Goal: Transaction & Acquisition: Purchase product/service

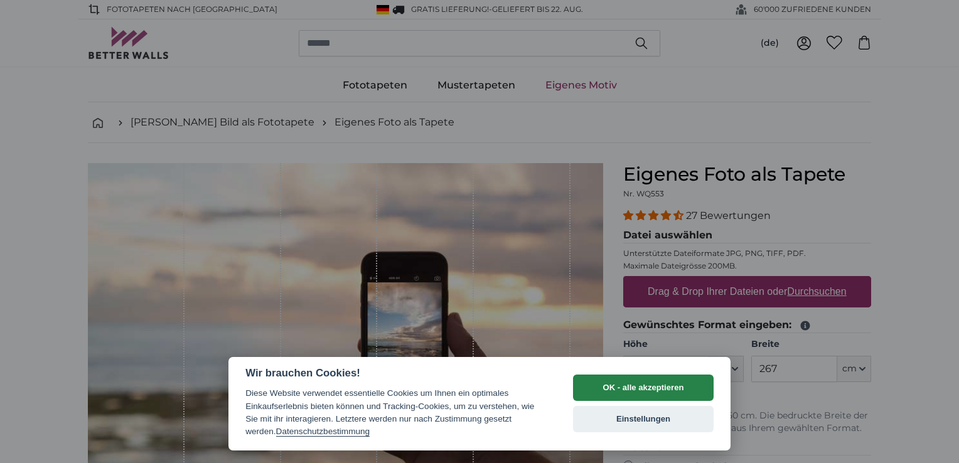
click at [630, 387] on button "OK - alle akzeptieren" at bounding box center [643, 388] width 141 height 26
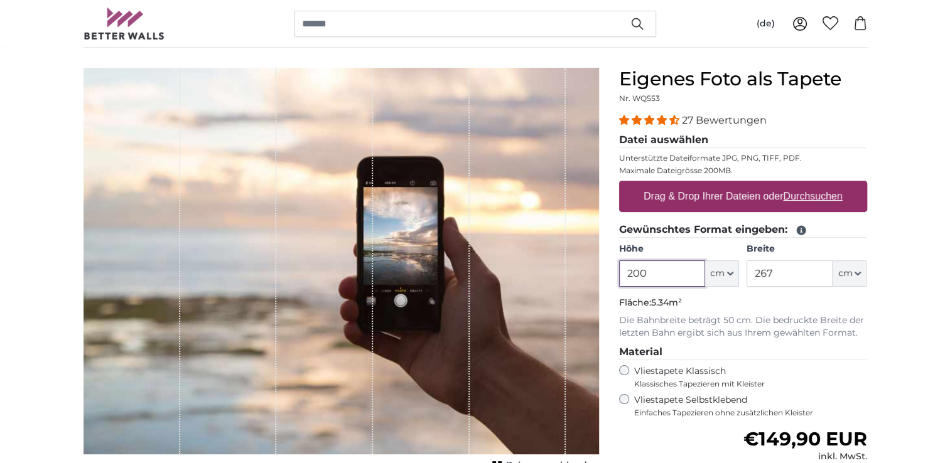
scroll to position [126, 0]
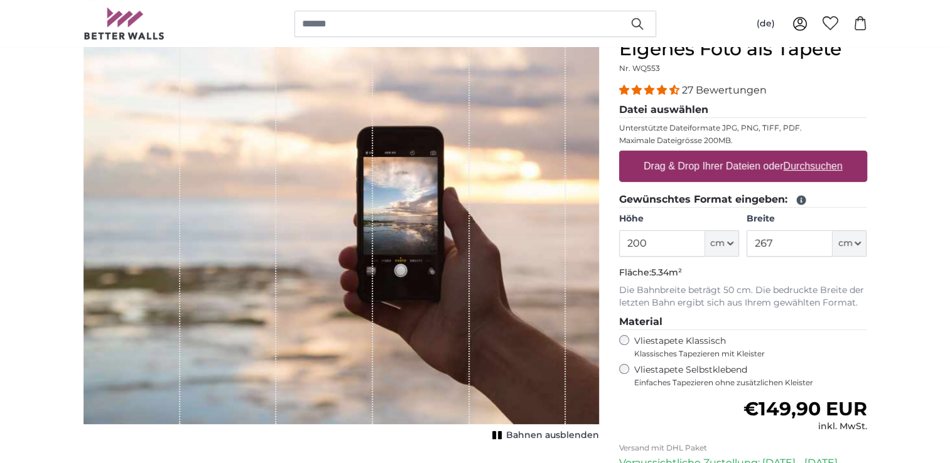
click at [800, 163] on u "Durchsuchen" at bounding box center [812, 166] width 59 height 11
click at [800, 154] on input "Drag & Drop Ihrer Dateien oder Durchsuchen" at bounding box center [743, 153] width 248 height 4
type input "**********"
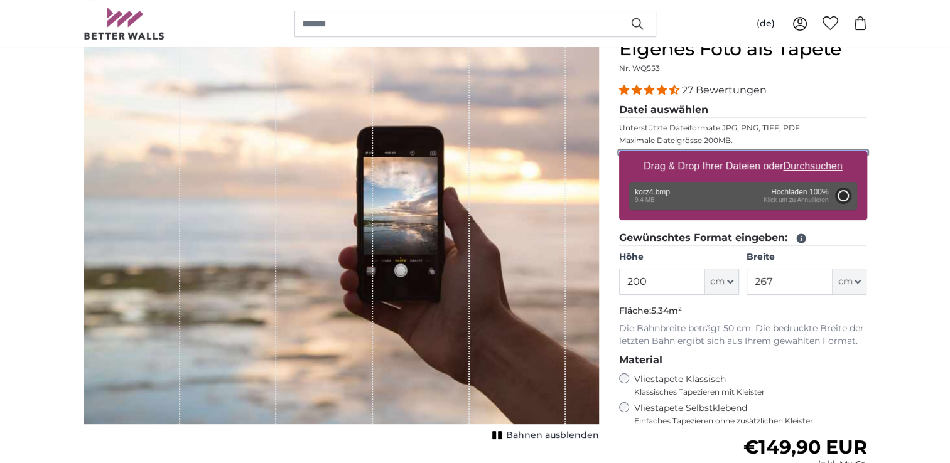
type input "112"
type input "149"
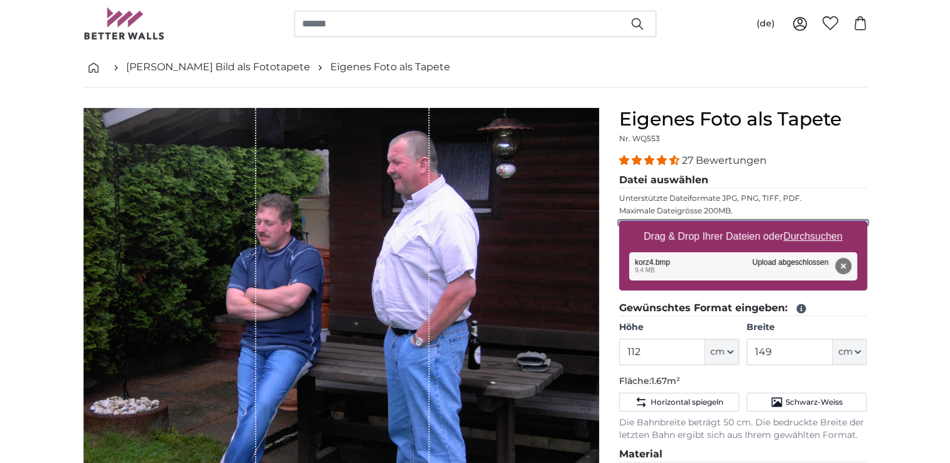
scroll to position [63, 0]
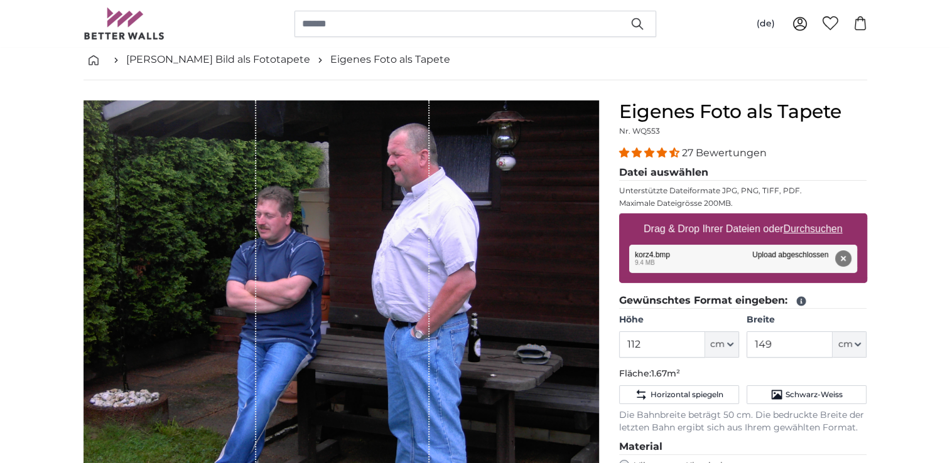
click at [809, 225] on u "Durchsuchen" at bounding box center [812, 228] width 59 height 11
click at [809, 217] on input "Drag & Drop Ihrer Dateien oder Durchsuchen" at bounding box center [743, 215] width 248 height 4
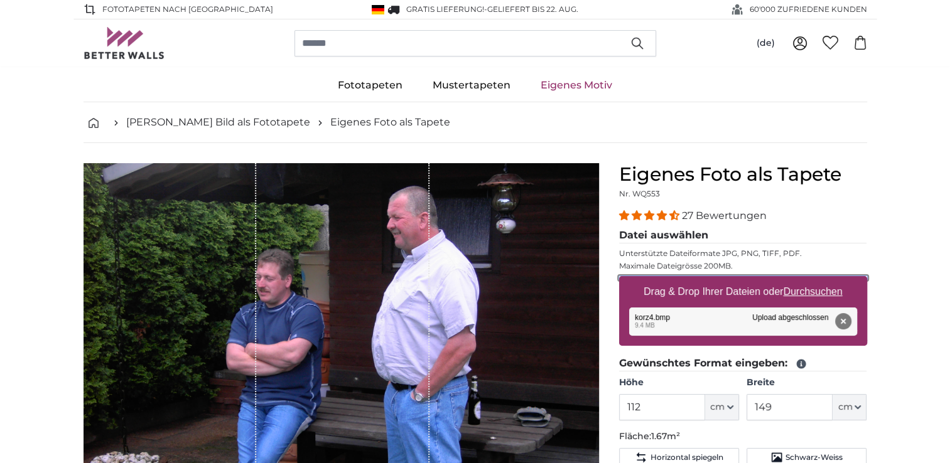
type input "**********"
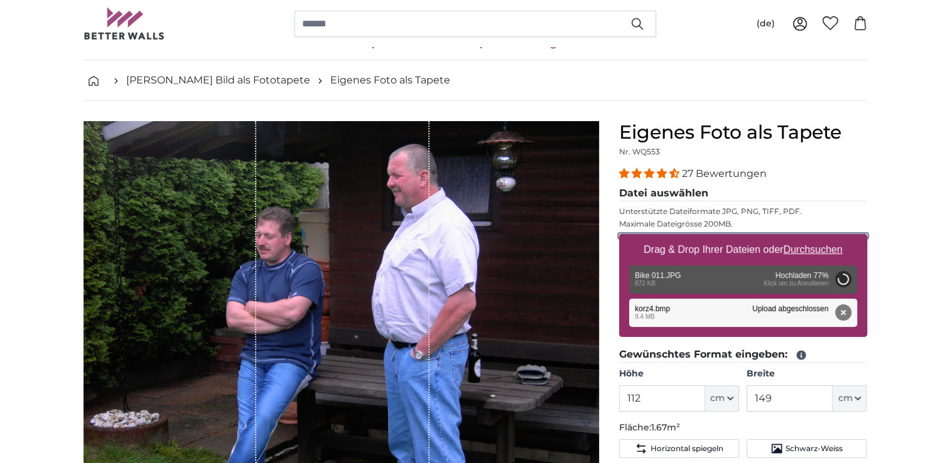
scroll to position [63, 0]
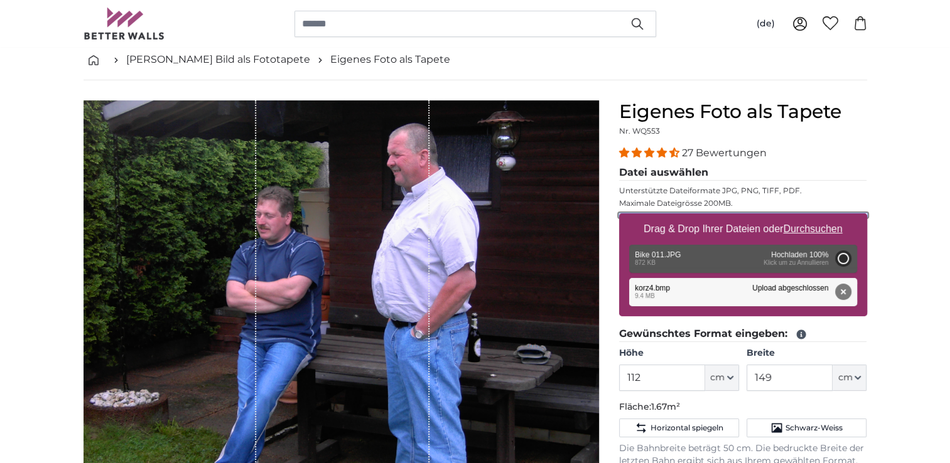
type input "61"
type input "81.1"
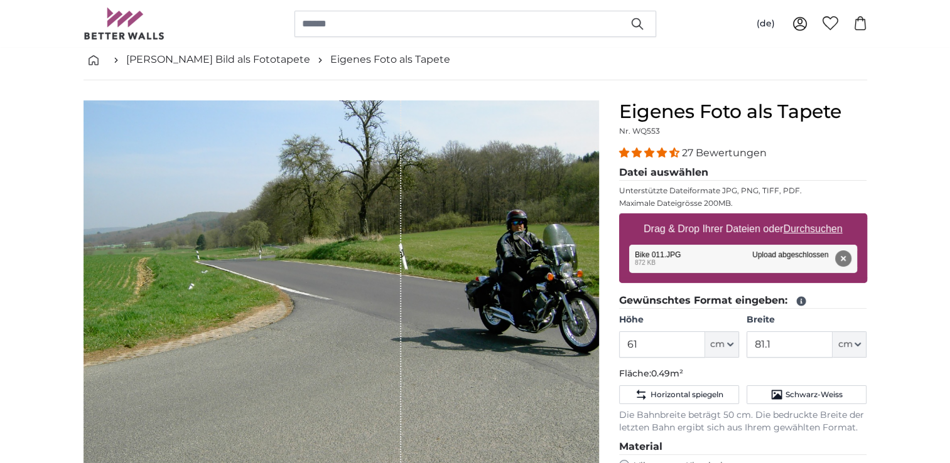
drag, startPoint x: 487, startPoint y: 256, endPoint x: 437, endPoint y: 252, distance: 50.3
click at [437, 252] on div "1 of 1" at bounding box center [340, 293] width 515 height 387
drag, startPoint x: 539, startPoint y: 299, endPoint x: 422, endPoint y: 284, distance: 118.4
click at [422, 284] on div "1 of 1" at bounding box center [340, 293] width 515 height 387
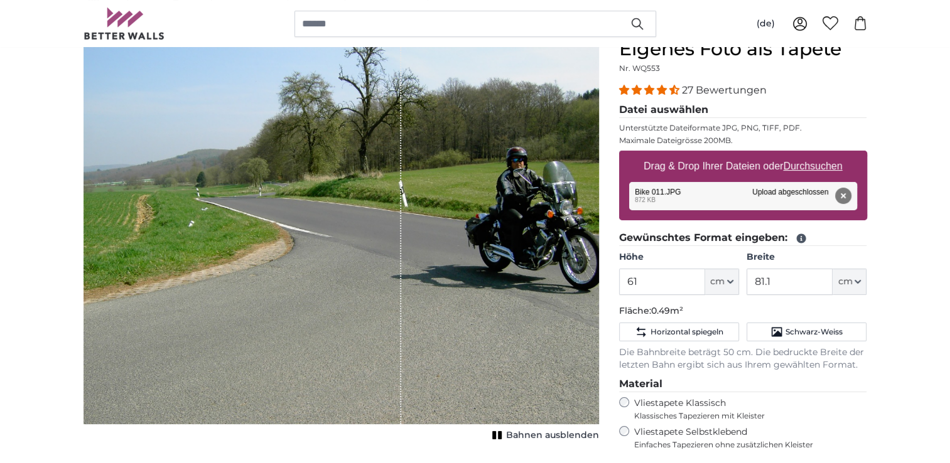
scroll to position [188, 0]
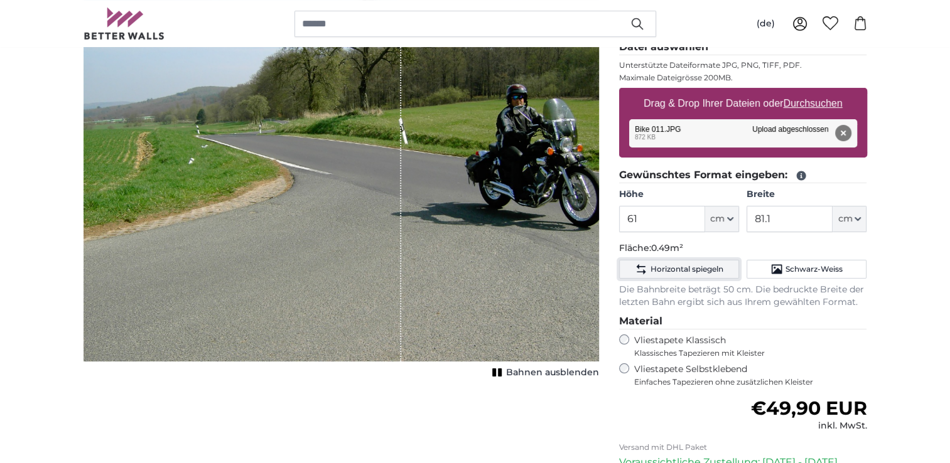
click at [707, 265] on span "Horizontal spiegeln" at bounding box center [686, 269] width 73 height 10
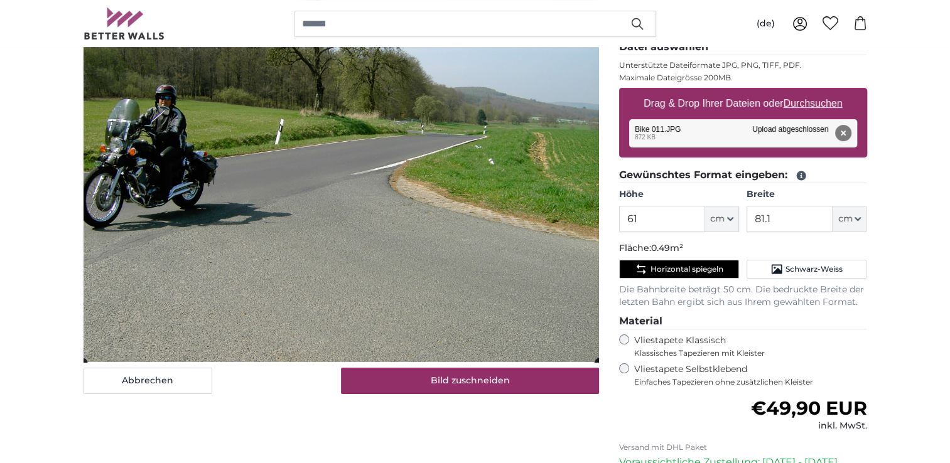
click at [801, 101] on u "Durchsuchen" at bounding box center [812, 103] width 59 height 11
click at [801, 92] on input "Drag & Drop Ihrer Dateien oder Durchsuchen" at bounding box center [743, 90] width 248 height 4
type input "**********"
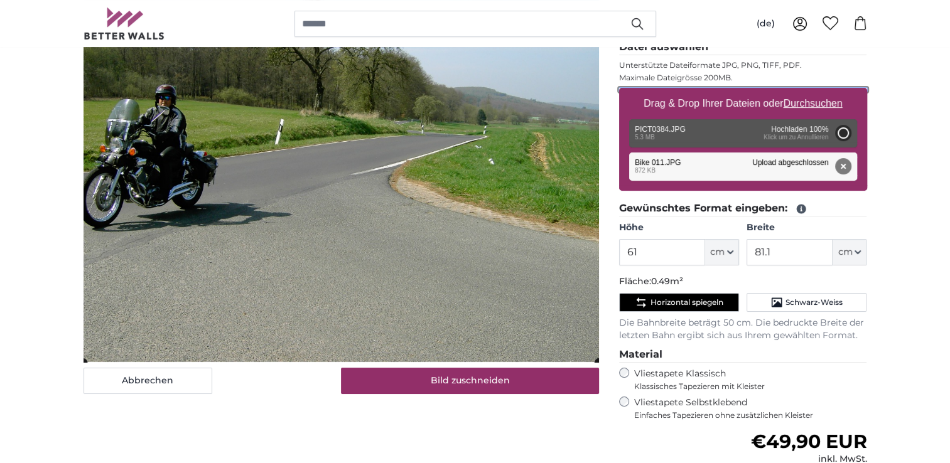
type input "200"
type input "266"
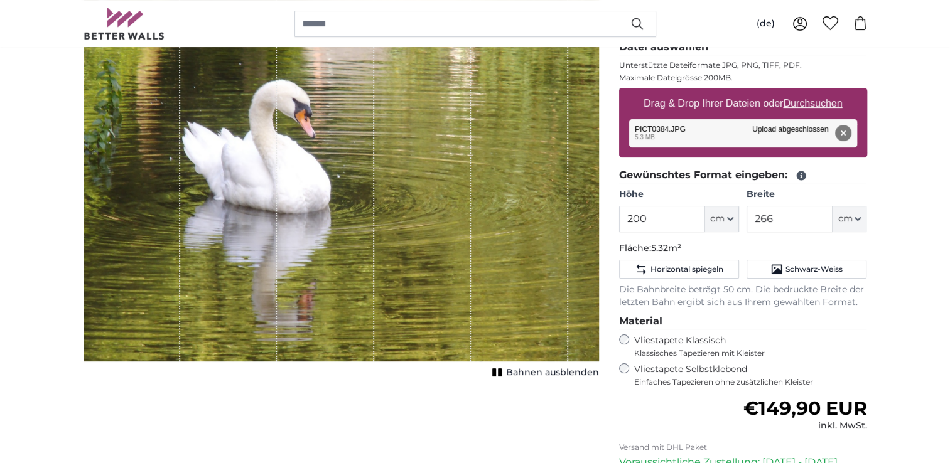
click at [807, 102] on u "Durchsuchen" at bounding box center [812, 103] width 59 height 11
click at [807, 92] on input "Drag & Drop Ihrer Dateien oder Durchsuchen" at bounding box center [743, 90] width 248 height 4
type input "**********"
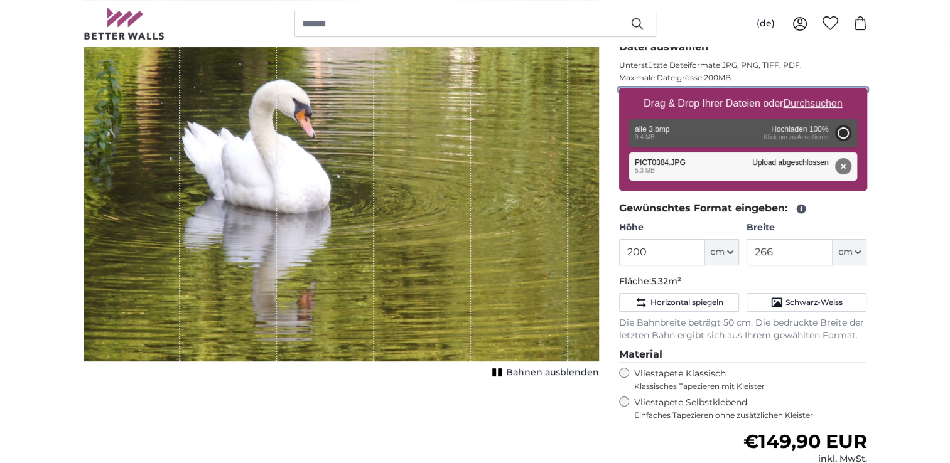
type input "112"
type input "149"
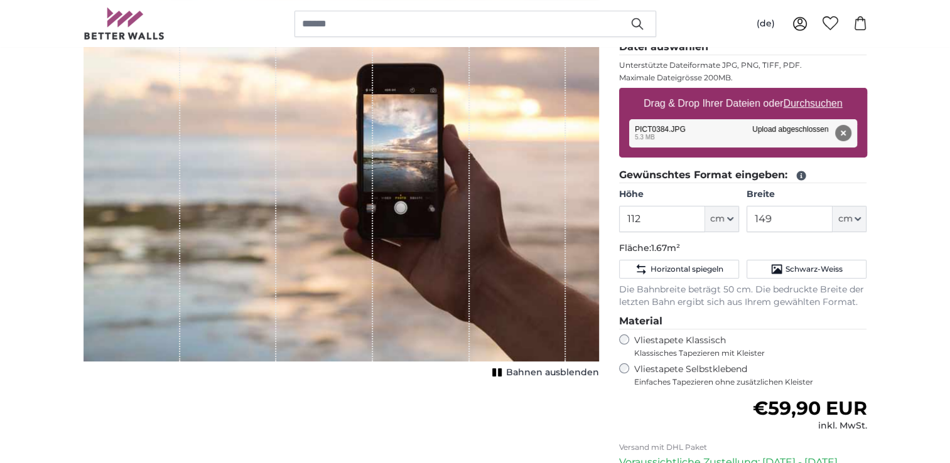
click at [806, 127] on div "Entfernen Nochmal versuchen Entfernen Hochladen Abbrechen Nochmal versuchen Ent…" at bounding box center [743, 133] width 228 height 28
click at [813, 100] on u "Durchsuchen" at bounding box center [812, 103] width 59 height 11
click at [813, 92] on input "Drag & Drop Ihrer Dateien oder Durchsuchen" at bounding box center [743, 90] width 248 height 4
type input "**********"
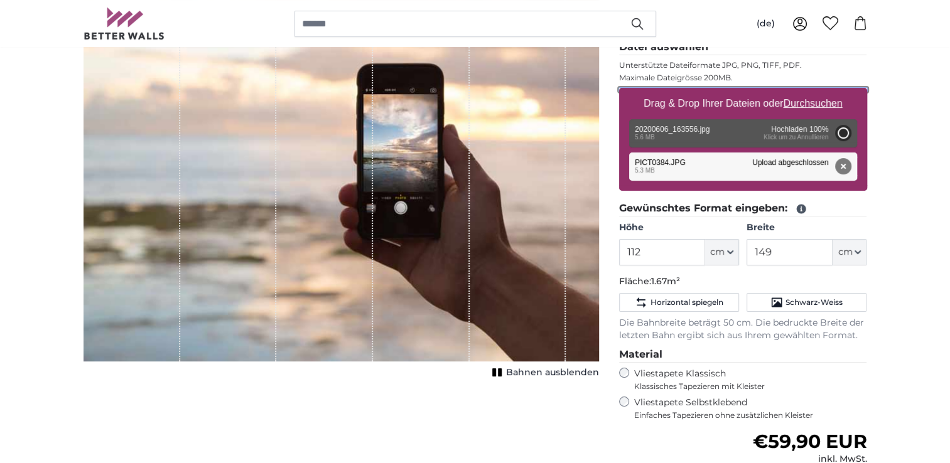
type input "200"
type input "92"
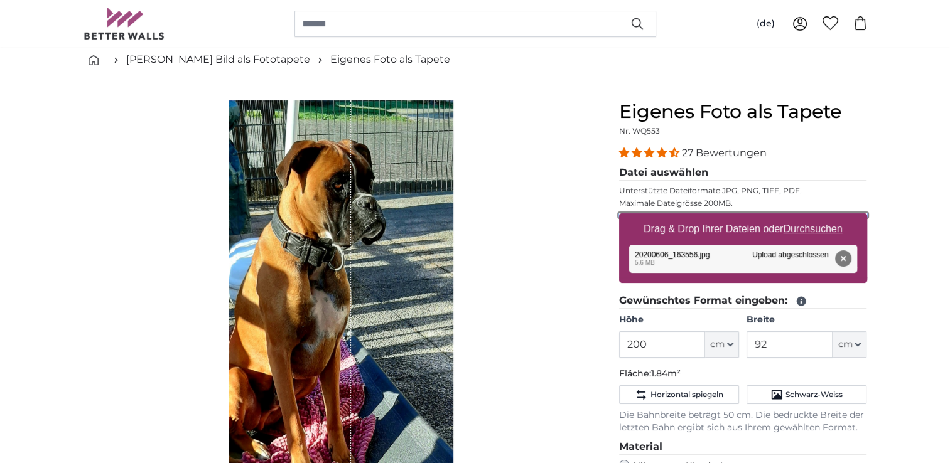
scroll to position [126, 0]
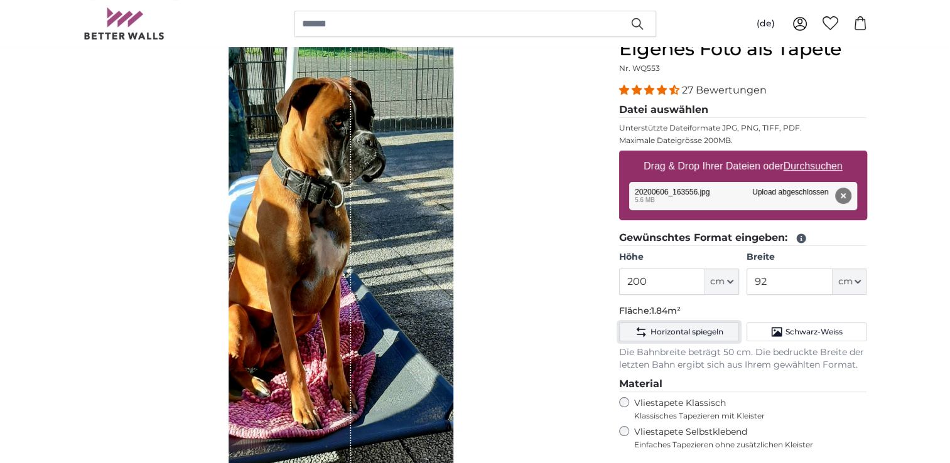
click at [696, 328] on span "Horizontal spiegeln" at bounding box center [686, 332] width 73 height 10
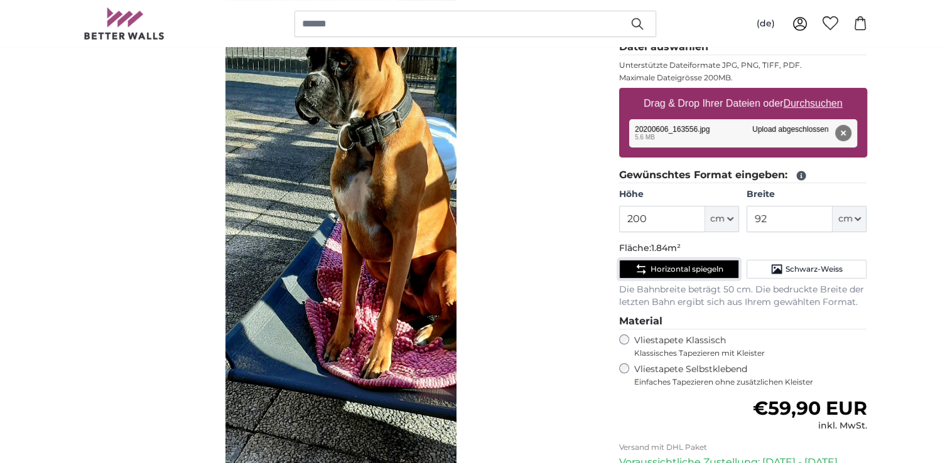
scroll to position [251, 0]
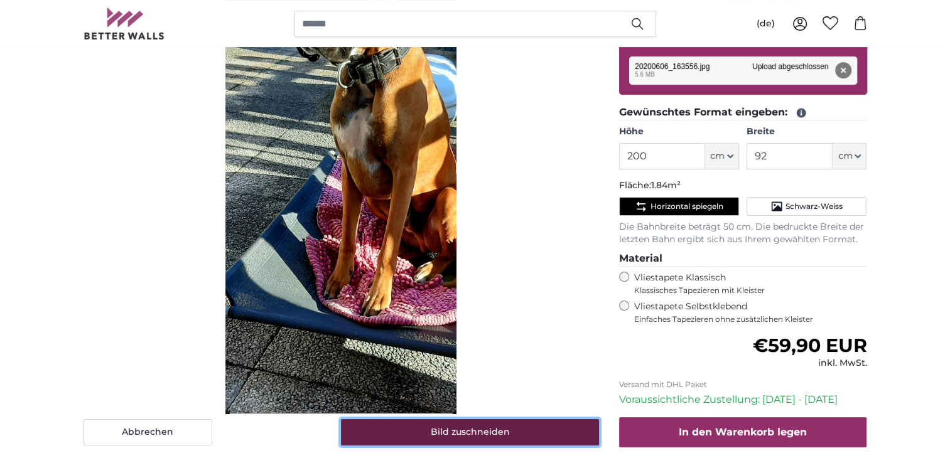
click at [452, 428] on button "Bild zuschneiden" at bounding box center [470, 432] width 258 height 26
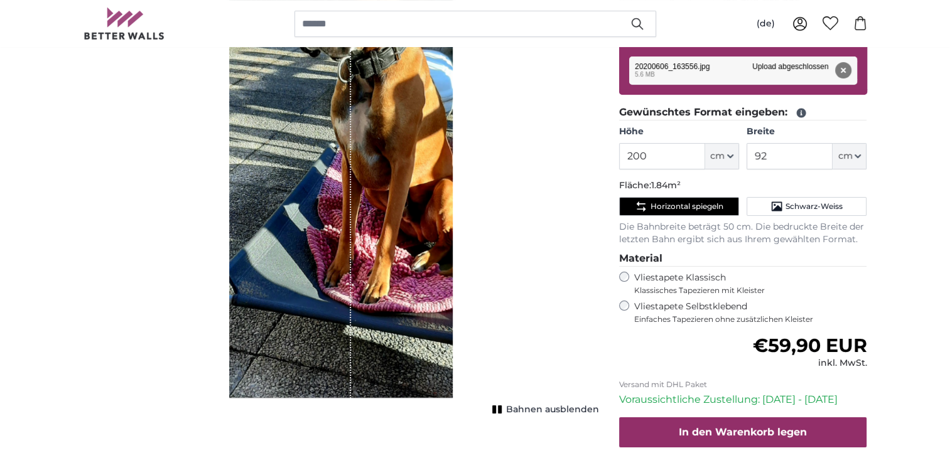
drag, startPoint x: 403, startPoint y: 227, endPoint x: 326, endPoint y: 212, distance: 77.9
click at [327, 212] on div "1 of 1" at bounding box center [340, 155] width 223 height 487
drag, startPoint x: 371, startPoint y: 186, endPoint x: 348, endPoint y: 182, distance: 23.6
click at [331, 184] on div "1 of 1" at bounding box center [340, 155] width 223 height 487
drag, startPoint x: 362, startPoint y: 166, endPoint x: 374, endPoint y: 169, distance: 11.7
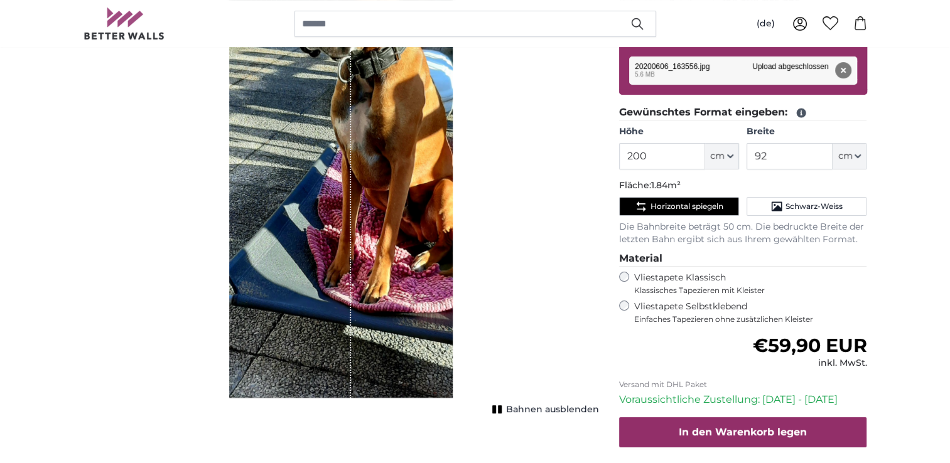
click at [326, 158] on div "1 of 1" at bounding box center [340, 155] width 223 height 487
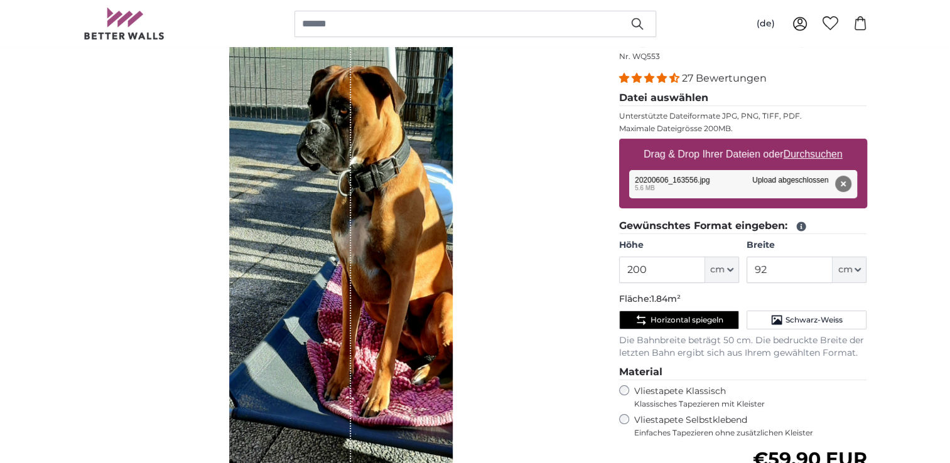
scroll to position [126, 0]
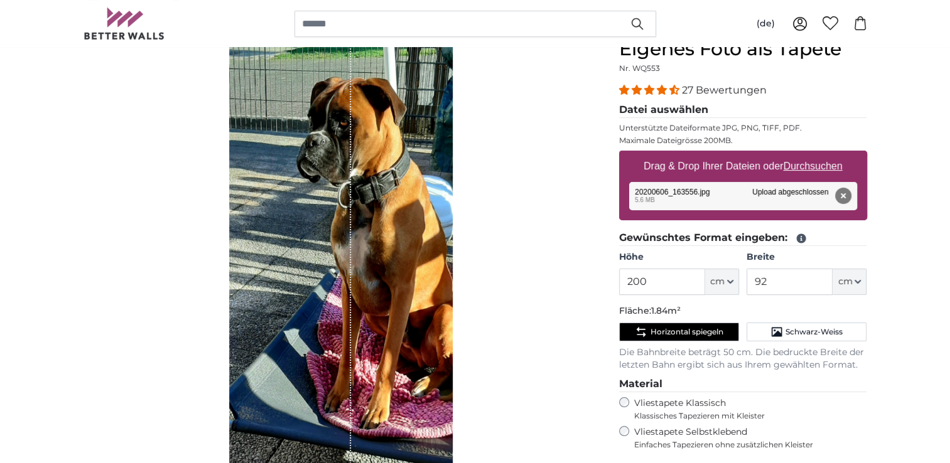
drag, startPoint x: 401, startPoint y: 220, endPoint x: 308, endPoint y: 201, distance: 94.9
click at [308, 201] on div "1 of 1" at bounding box center [340, 281] width 223 height 487
drag, startPoint x: 453, startPoint y: 222, endPoint x: 446, endPoint y: 220, distance: 7.3
click at [447, 220] on div "Bahnen ausblenden" at bounding box center [340, 289] width 515 height 502
drag, startPoint x: 446, startPoint y: 220, endPoint x: 460, endPoint y: 217, distance: 14.2
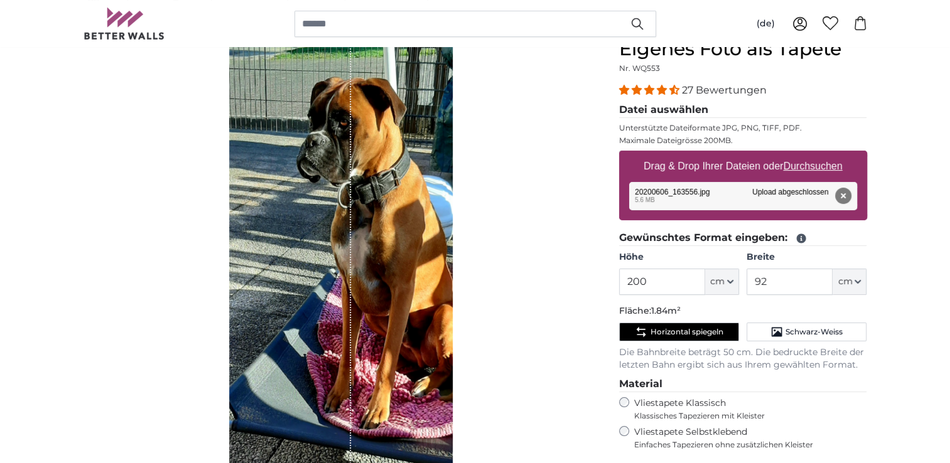
click at [480, 225] on div "Bahnen ausblenden" at bounding box center [340, 289] width 515 height 502
drag, startPoint x: 428, startPoint y: 204, endPoint x: 389, endPoint y: 218, distance: 41.3
click at [448, 205] on div "1 of 1" at bounding box center [340, 281] width 223 height 487
drag, startPoint x: 342, startPoint y: 43, endPoint x: 333, endPoint y: 95, distance: 52.9
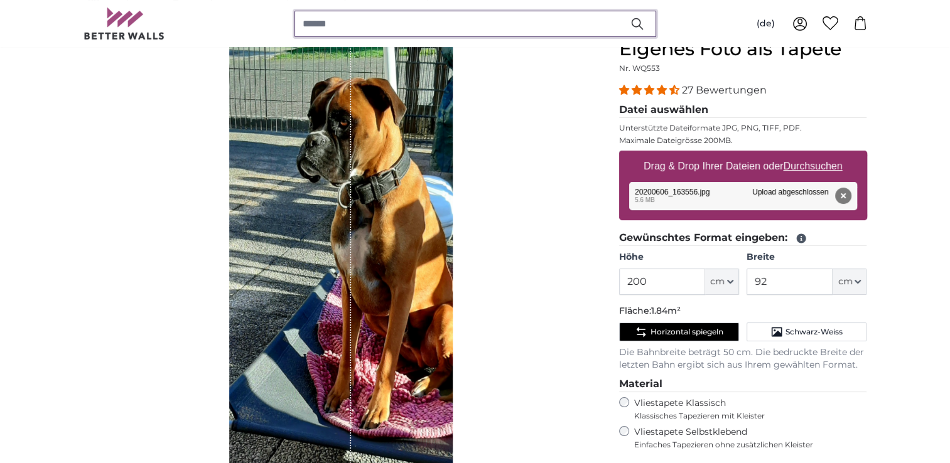
drag, startPoint x: 333, startPoint y: 95, endPoint x: 309, endPoint y: 40, distance: 60.2
click at [309, 40] on div "(de) English [DEMOGRAPHIC_DATA] Español Deutsch Dansk" at bounding box center [474, 23] width 783 height 47
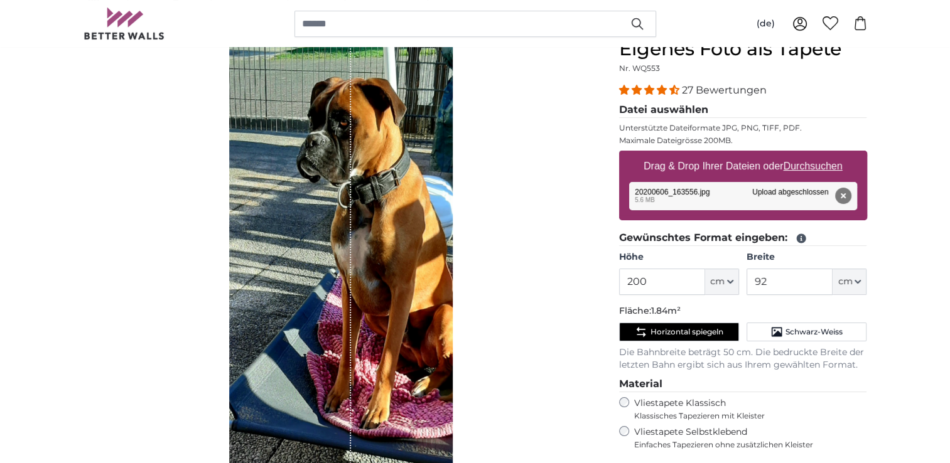
click at [308, 41] on div "(de) English [DEMOGRAPHIC_DATA] Español Deutsch Dansk" at bounding box center [474, 23] width 783 height 47
drag, startPoint x: 308, startPoint y: 41, endPoint x: 256, endPoint y: 161, distance: 131.1
drag, startPoint x: 198, startPoint y: 298, endPoint x: 225, endPoint y: 298, distance: 26.4
click at [218, 298] on div "Bahnen ausblenden" at bounding box center [340, 289] width 515 height 502
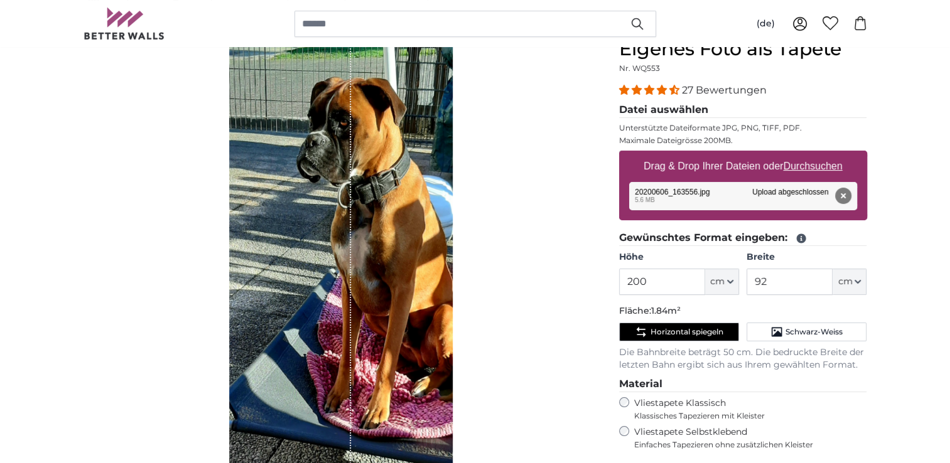
drag, startPoint x: 225, startPoint y: 298, endPoint x: 243, endPoint y: 298, distance: 18.2
click at [246, 298] on div "Bahnen ausblenden" at bounding box center [340, 289] width 515 height 502
drag, startPoint x: 232, startPoint y: 295, endPoint x: 228, endPoint y: 303, distance: 9.3
click at [232, 304] on div "1 of 1" at bounding box center [290, 281] width 122 height 487
drag, startPoint x: 220, startPoint y: 301, endPoint x: 248, endPoint y: 305, distance: 27.9
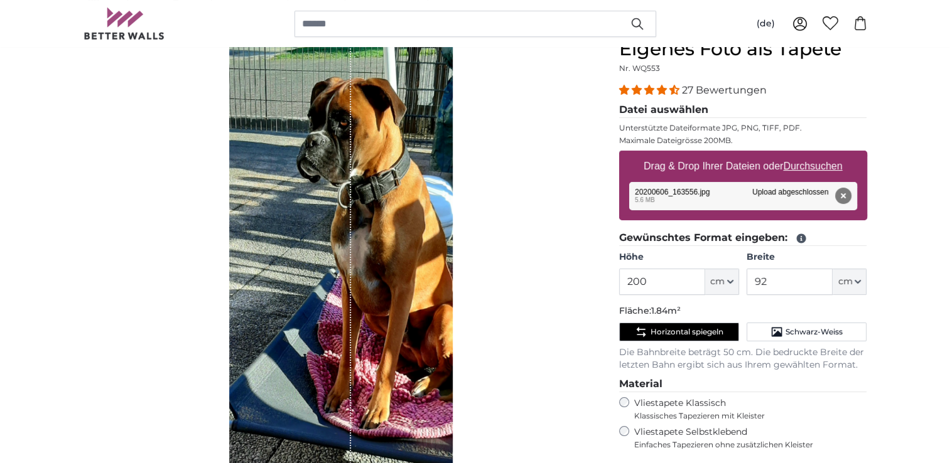
click at [251, 304] on div "Bahnen ausblenden" at bounding box center [340, 289] width 515 height 502
drag, startPoint x: 208, startPoint y: 304, endPoint x: 224, endPoint y: 318, distance: 21.3
click at [242, 315] on div "Bahnen ausblenden" at bounding box center [340, 289] width 515 height 502
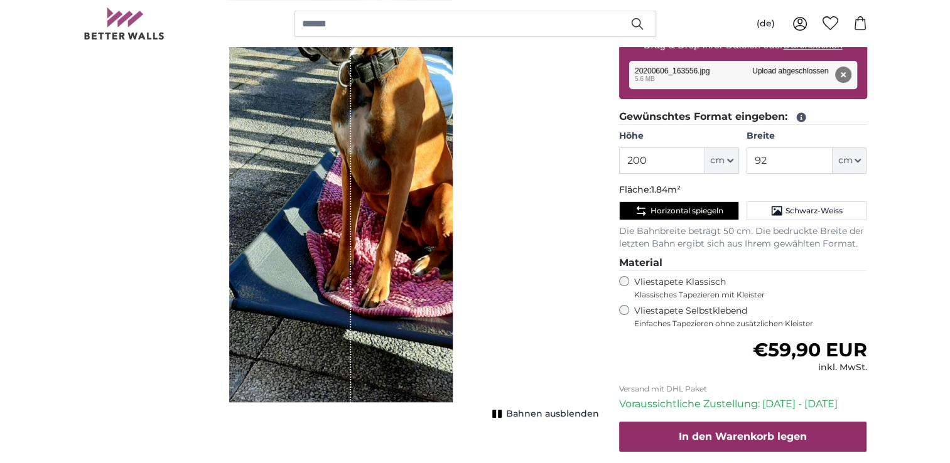
scroll to position [314, 0]
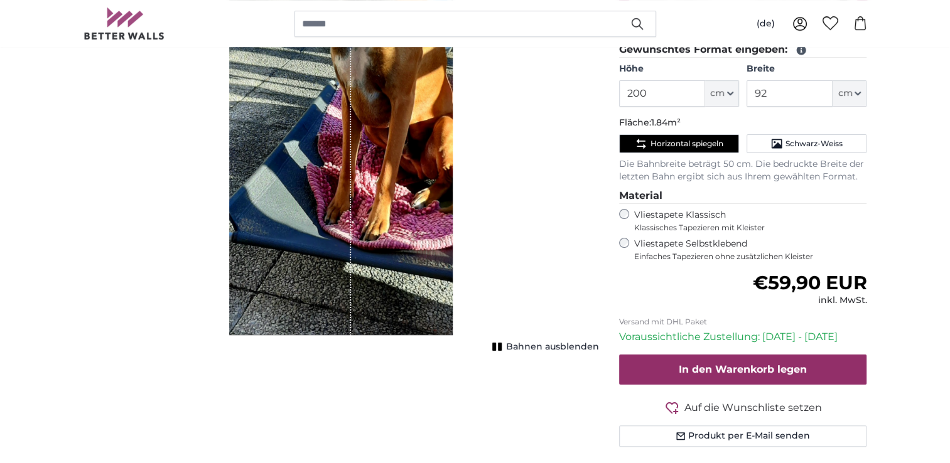
drag, startPoint x: 547, startPoint y: 344, endPoint x: 304, endPoint y: 318, distance: 244.4
click at [544, 343] on span "Bahnen ausblenden" at bounding box center [552, 347] width 93 height 13
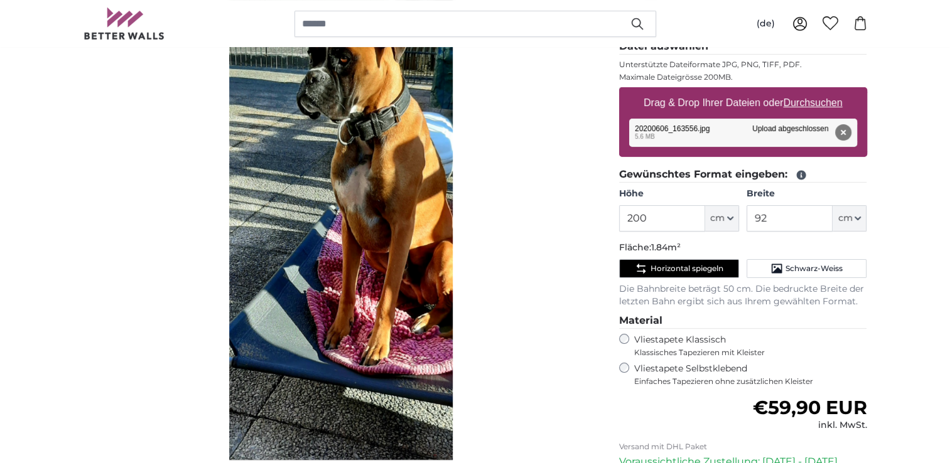
scroll to position [126, 0]
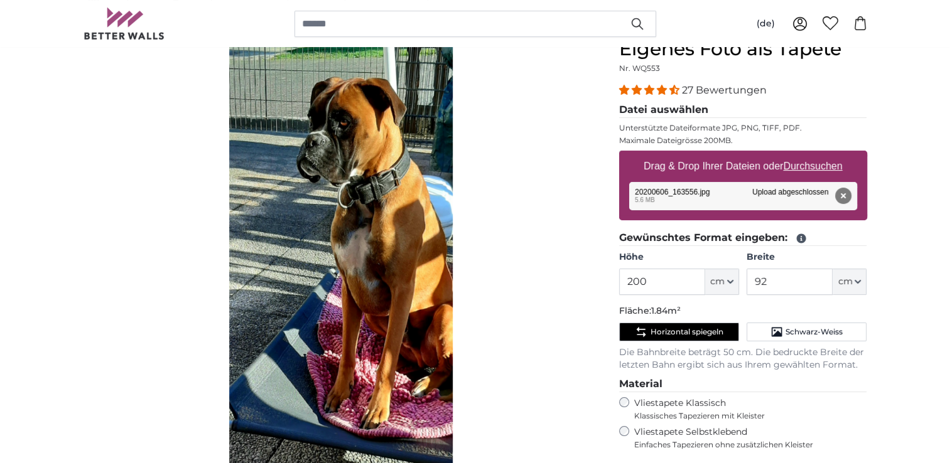
drag, startPoint x: 224, startPoint y: 305, endPoint x: 311, endPoint y: 252, distance: 102.0
click at [311, 252] on div "Bahnen einblenden" at bounding box center [340, 289] width 515 height 502
click at [819, 164] on u "Durchsuchen" at bounding box center [812, 166] width 59 height 11
click at [819, 154] on input "Drag & Drop Ihrer Dateien oder Durchsuchen" at bounding box center [743, 153] width 248 height 4
type input "**********"
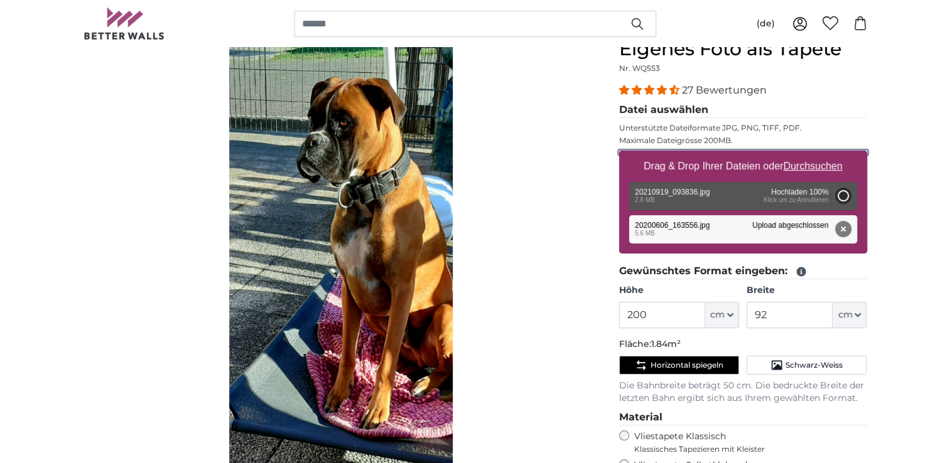
type input "200"
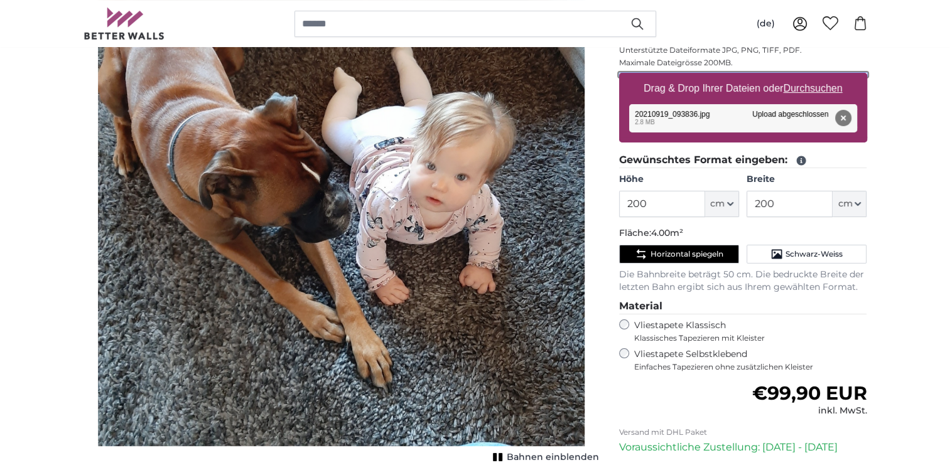
scroll to position [251, 0]
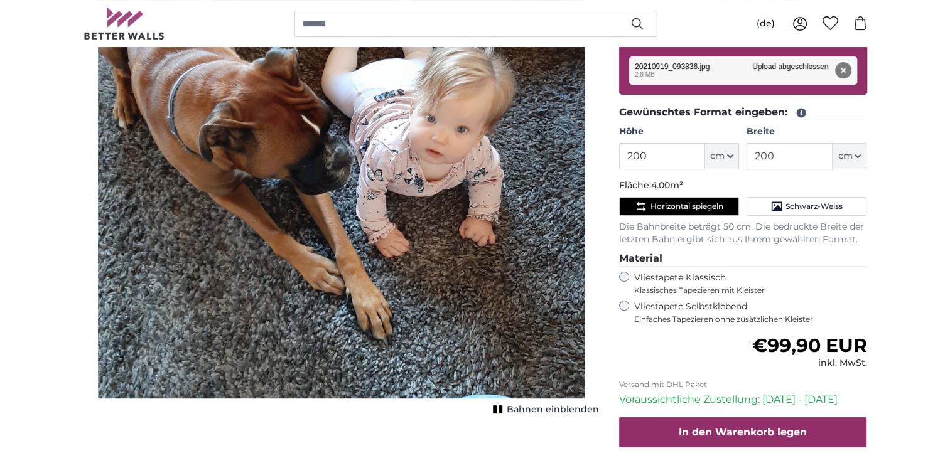
click at [560, 407] on span "Bahnen einblenden" at bounding box center [553, 410] width 92 height 13
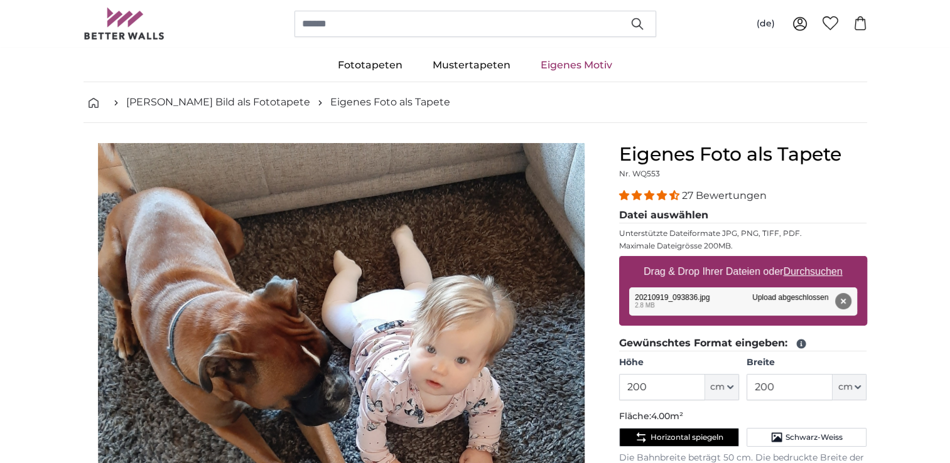
scroll to position [0, 0]
